Goal: Information Seeking & Learning: Learn about a topic

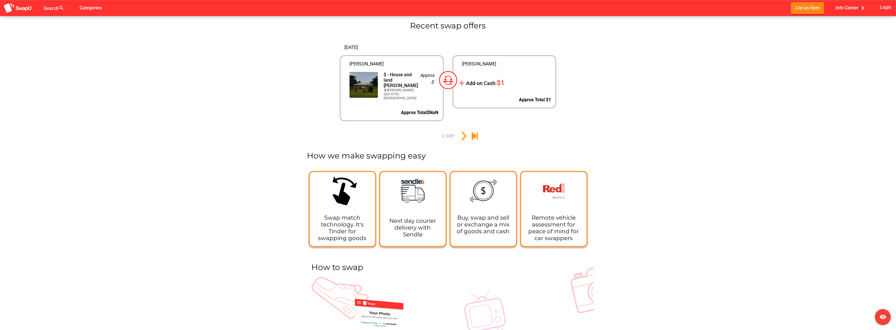
scroll to position [625, 0]
click at [463, 132] on icon "2" at bounding box center [463, 135] width 10 height 10
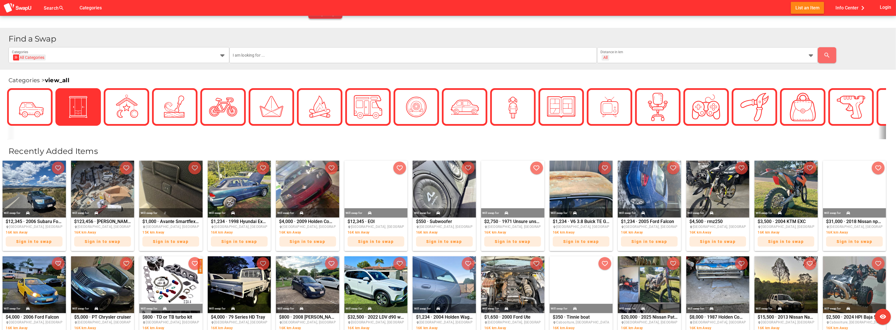
scroll to position [80, 0]
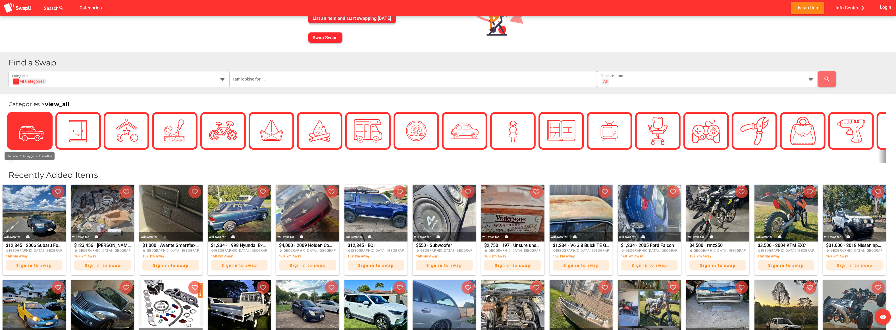
click at [27, 121] on div at bounding box center [30, 131] width 28 height 28
click at [33, 126] on img at bounding box center [30, 131] width 28 height 28
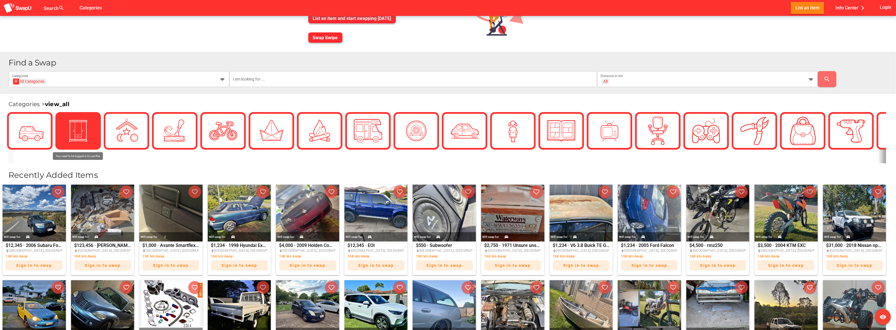
click at [65, 131] on div at bounding box center [78, 131] width 28 height 28
click at [61, 101] on link "view_all" at bounding box center [57, 104] width 24 height 7
click at [851, 7] on span "Info Center chevron_right" at bounding box center [852, 7] width 32 height 9
click at [847, 9] on span "Info Center chevron_right" at bounding box center [852, 7] width 32 height 9
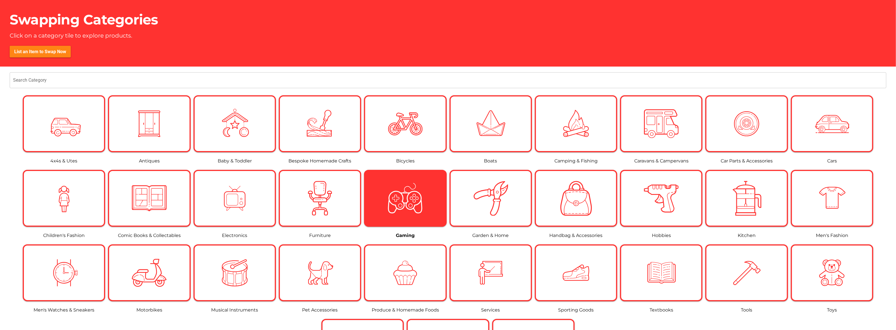
click at [408, 195] on img at bounding box center [405, 198] width 35 height 35
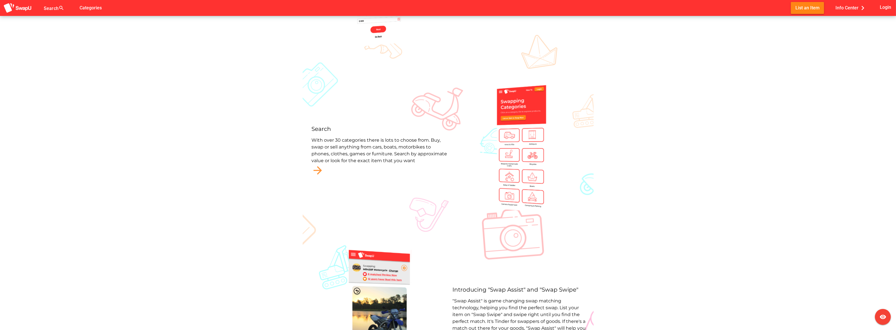
scroll to position [357, 0]
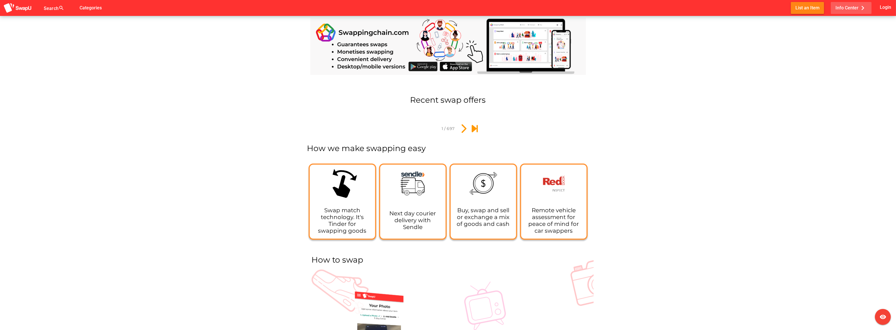
click at [602, 11] on span "Info Center chevron_right" at bounding box center [852, 7] width 32 height 9
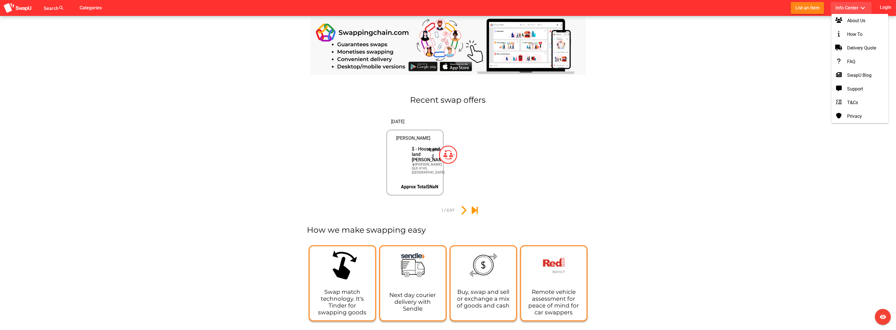
click at [602, 8] on span "Info Center expand_more" at bounding box center [852, 7] width 32 height 9
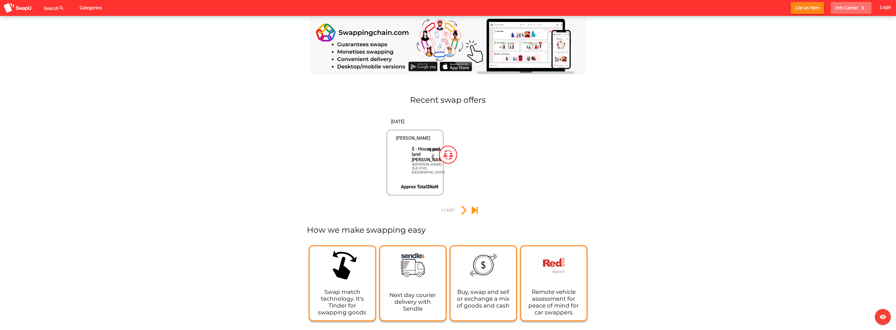
click at [602, 8] on span "Info Center chevron_right" at bounding box center [852, 7] width 32 height 9
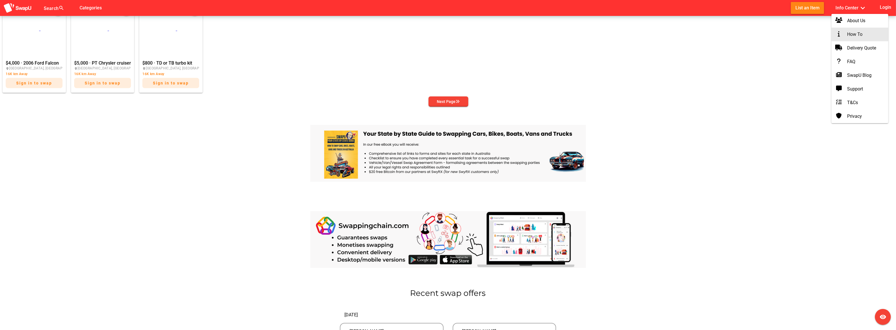
scroll to position [550, 0]
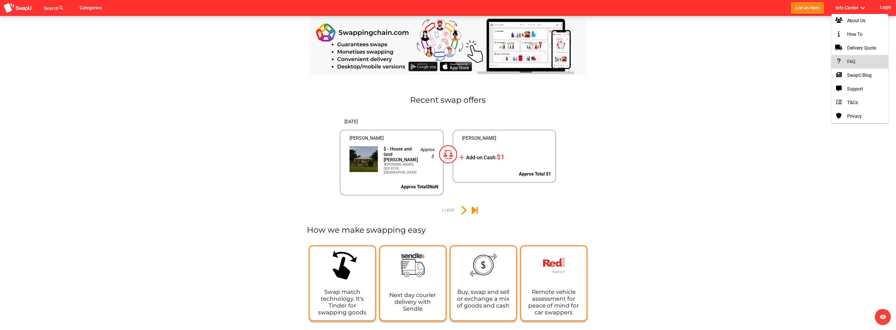
click at [602, 62] on div "FAQ" at bounding box center [860, 61] width 48 height 7
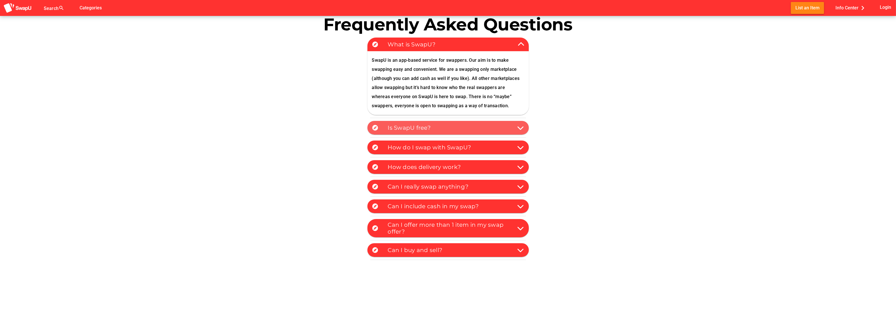
click at [496, 132] on div "explore Is SwapU free?" at bounding box center [448, 128] width 161 height 14
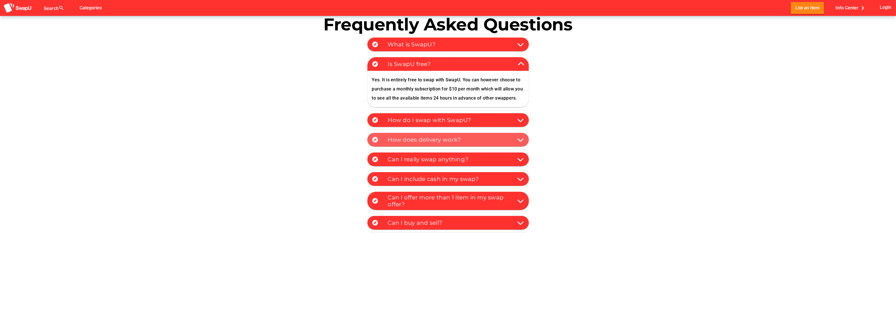
click at [514, 145] on div "explore How does delivery work?" at bounding box center [448, 140] width 161 height 14
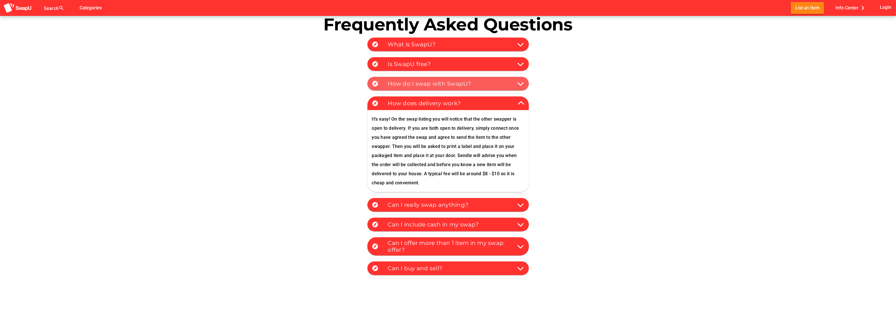
click at [521, 85] on icon at bounding box center [521, 83] width 7 height 7
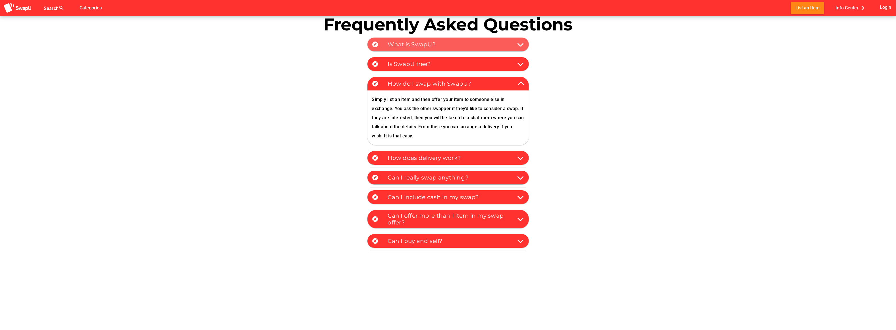
click at [513, 45] on div "What is SwapU?" at bounding box center [450, 44] width 125 height 7
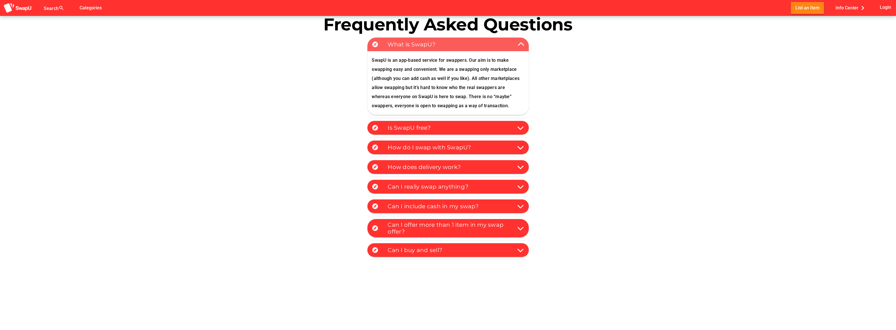
click at [513, 45] on div "What is SwapU?" at bounding box center [450, 44] width 125 height 7
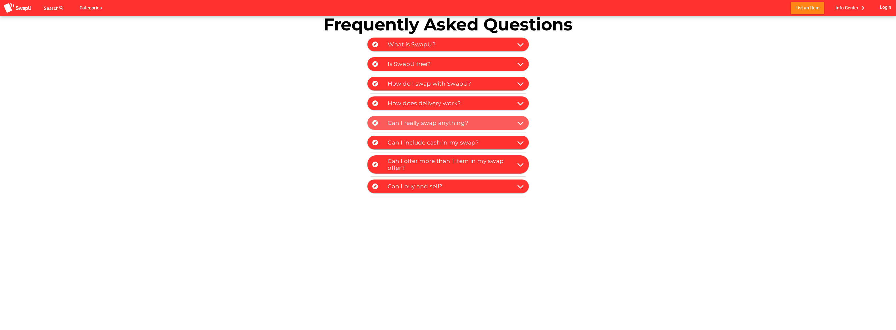
click at [515, 123] on div at bounding box center [518, 122] width 11 height 9
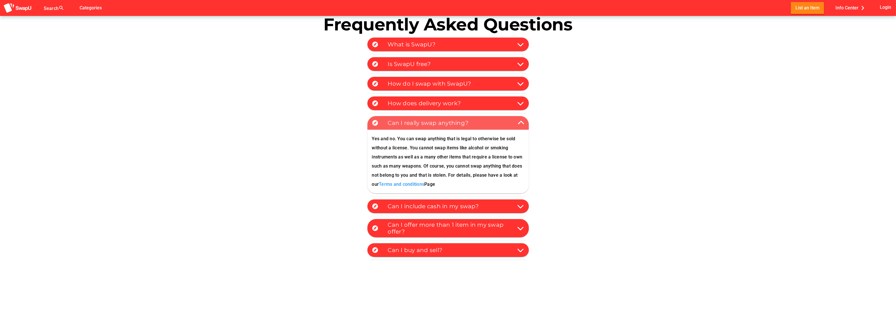
click at [515, 123] on div at bounding box center [518, 122] width 11 height 9
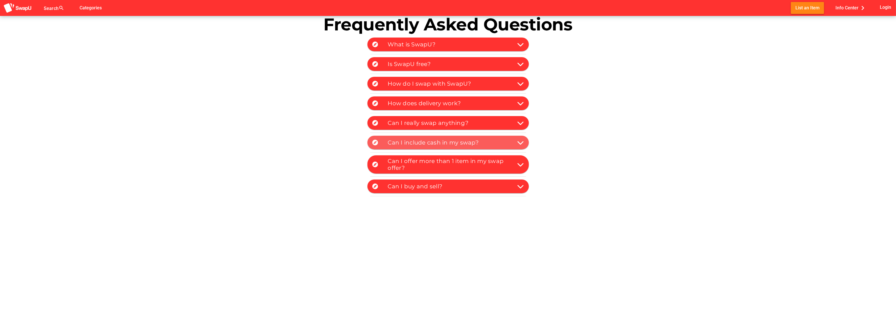
click at [523, 142] on icon at bounding box center [521, 142] width 7 height 7
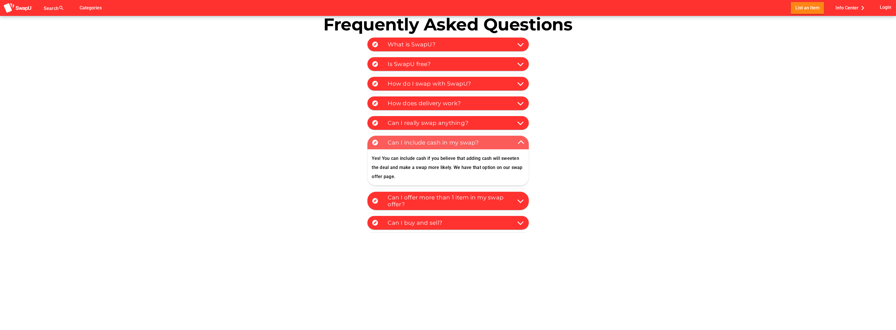
click at [523, 142] on icon at bounding box center [521, 142] width 7 height 7
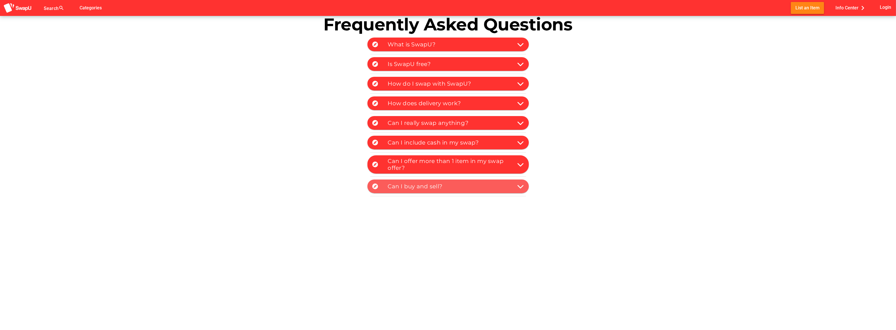
click at [495, 189] on div "Can I buy and sell?" at bounding box center [450, 186] width 125 height 7
click at [521, 187] on icon at bounding box center [521, 186] width 7 height 7
click at [602, 7] on span "Info Center chevron_right" at bounding box center [852, 7] width 32 height 9
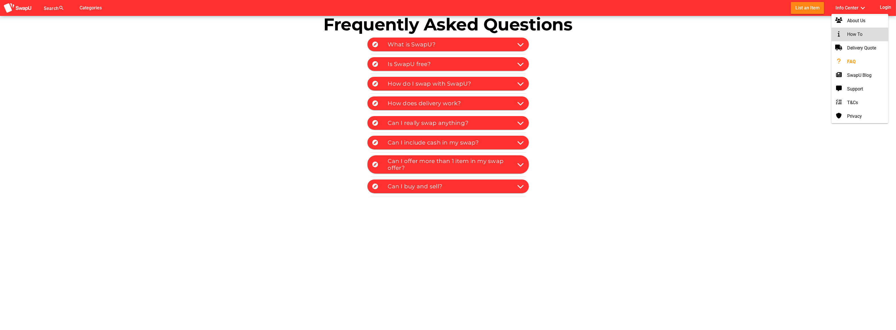
click at [602, 34] on div "How To" at bounding box center [860, 34] width 48 height 7
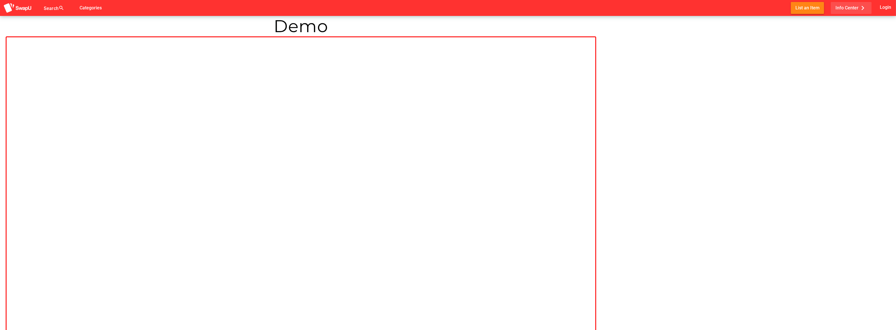
click at [602, 11] on span "Info Center chevron_right" at bounding box center [852, 7] width 32 height 9
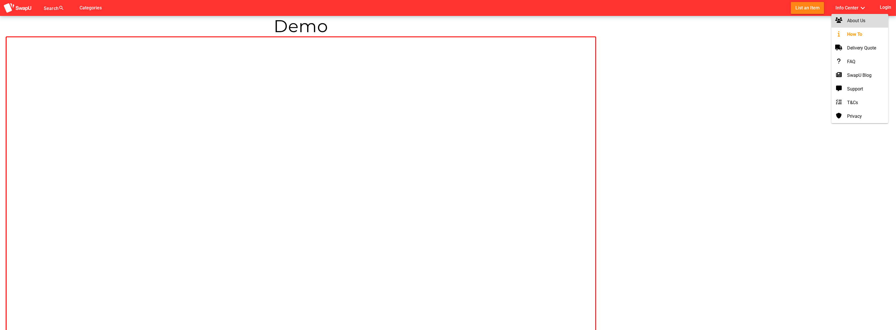
click at [602, 20] on div "About Us" at bounding box center [860, 20] width 48 height 7
click at [602, 95] on div "Search search false Categories List an Item Info Center expand_more Login Demo …" at bounding box center [448, 195] width 896 height 390
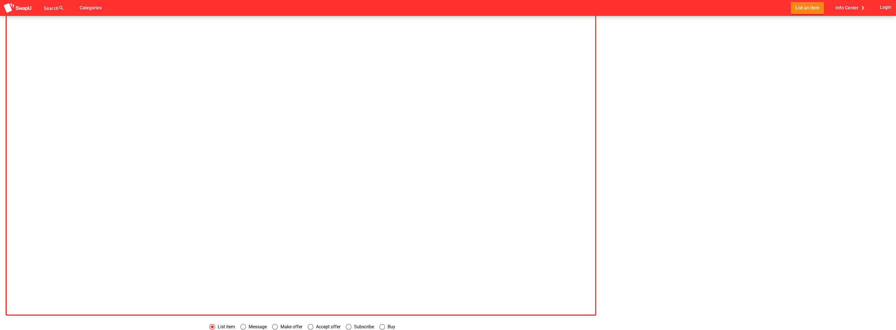
scroll to position [60, 0]
